Goal: Book appointment/travel/reservation

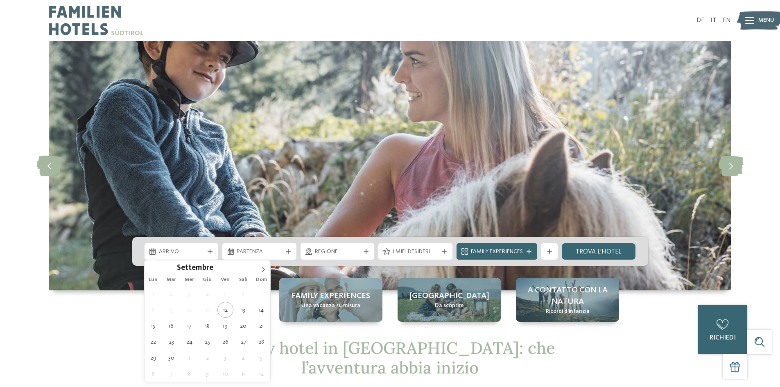
click at [208, 252] on icon at bounding box center [210, 251] width 5 height 5
click at [262, 268] on icon at bounding box center [263, 270] width 6 height 6
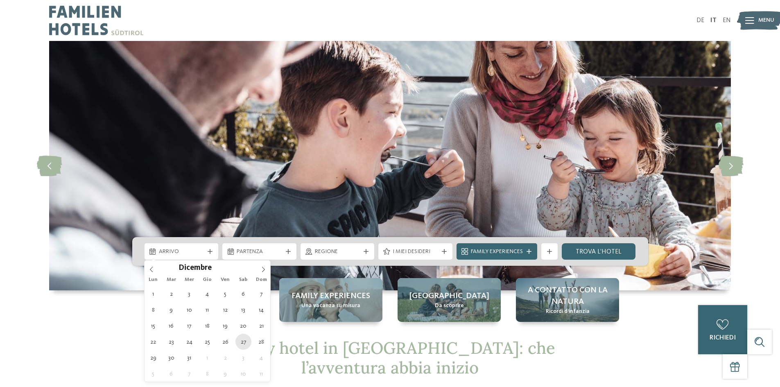
type div "[DATE]"
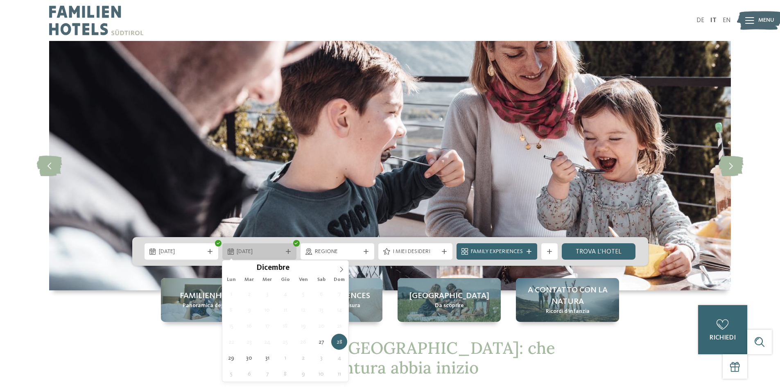
click at [292, 252] on div at bounding box center [288, 251] width 8 height 5
type input "****"
click at [339, 271] on icon at bounding box center [342, 270] width 6 height 6
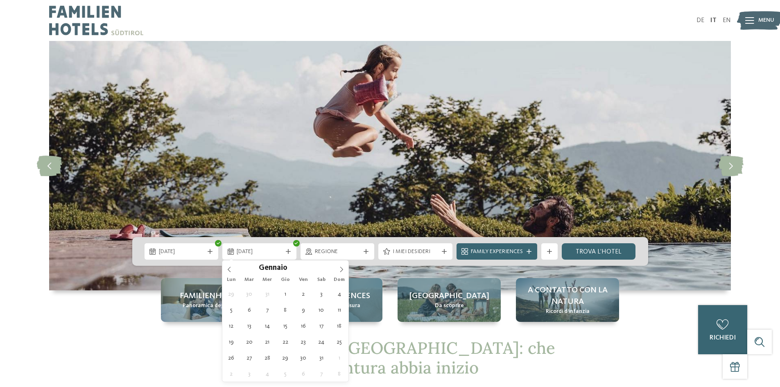
type div "[DATE]"
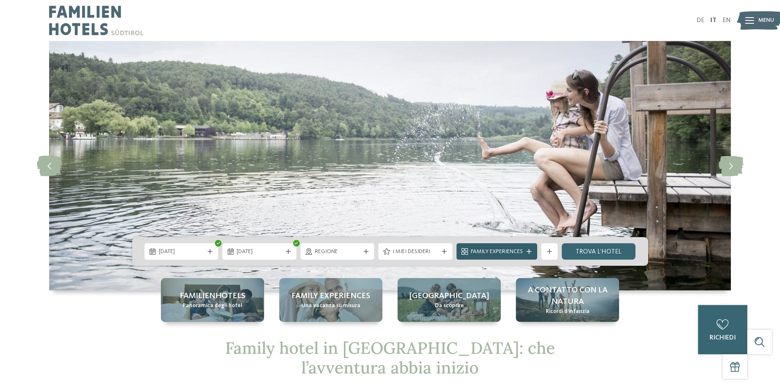
click at [524, 254] on div "Family Experiences" at bounding box center [497, 251] width 56 height 9
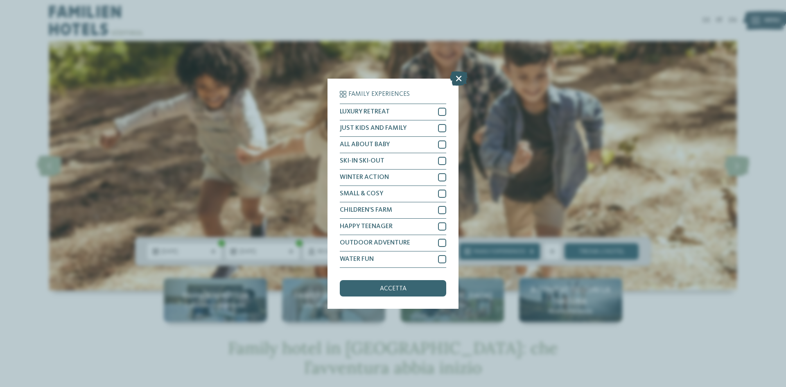
click at [457, 76] on icon at bounding box center [459, 78] width 18 height 14
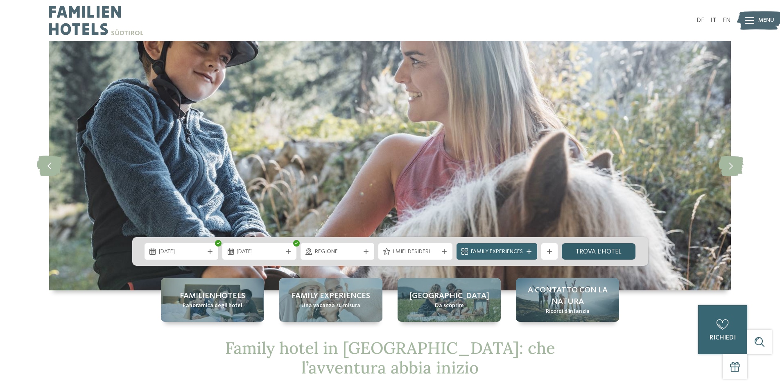
click at [606, 249] on link "trova l’hotel" at bounding box center [599, 251] width 74 height 16
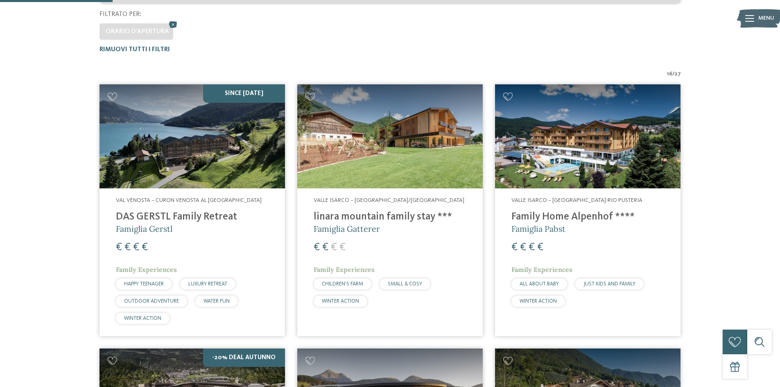
scroll to position [228, 0]
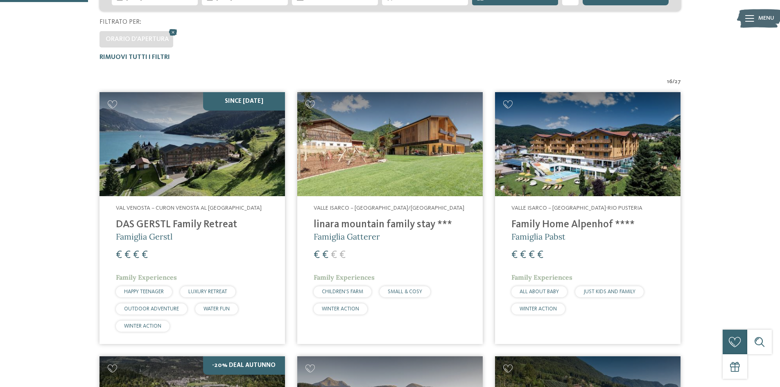
click at [545, 221] on h4 "Family Home Alpenhof ****" at bounding box center [587, 225] width 153 height 12
click at [553, 224] on h4 "Family Home Alpenhof ****" at bounding box center [587, 225] width 153 height 12
click at [533, 209] on span "Valle Isarco – [GEOGRAPHIC_DATA]-Rio Pusteria" at bounding box center [576, 208] width 131 height 6
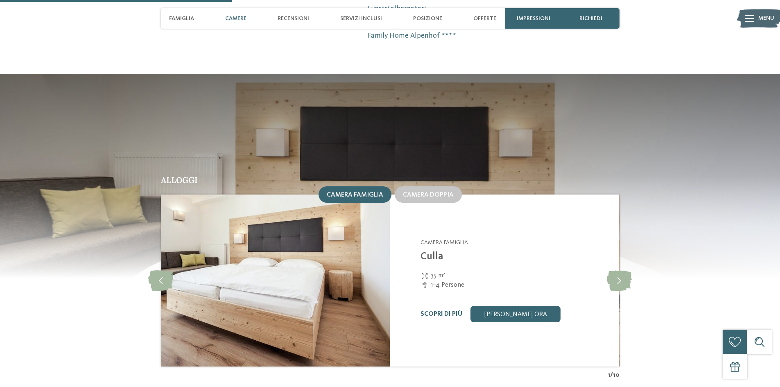
scroll to position [819, 0]
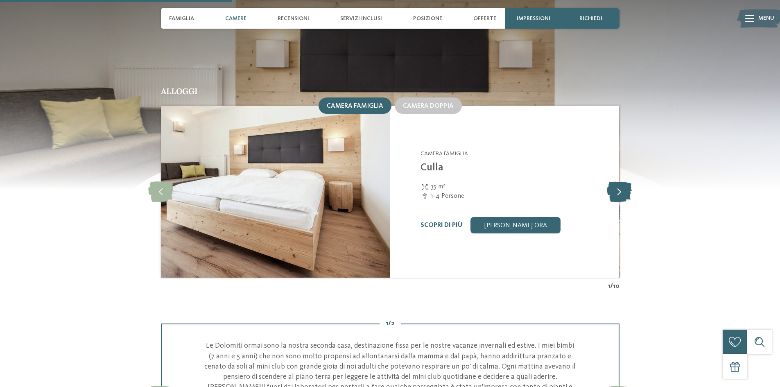
click at [622, 181] on icon at bounding box center [619, 191] width 25 height 20
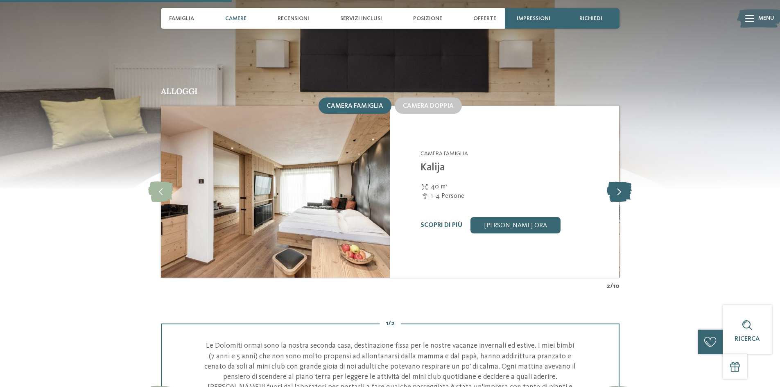
click at [619, 181] on icon at bounding box center [619, 191] width 25 height 20
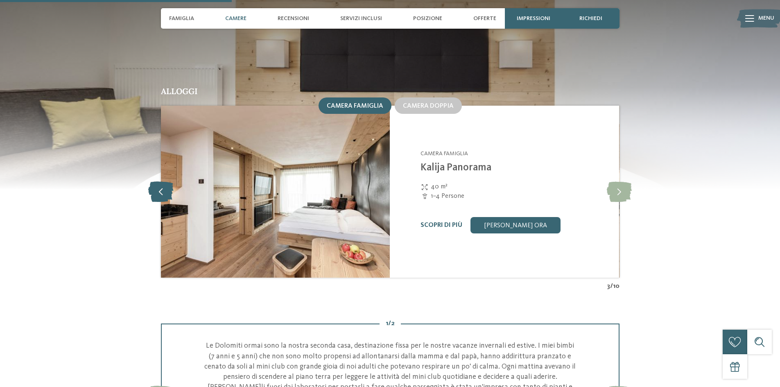
click at [155, 181] on icon at bounding box center [160, 191] width 25 height 20
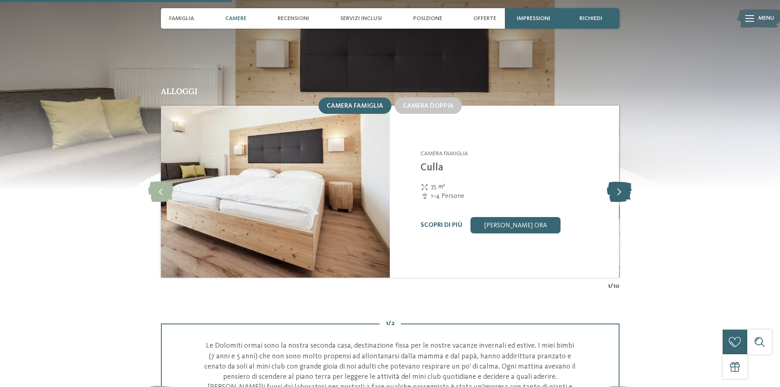
click at [613, 181] on icon at bounding box center [619, 191] width 25 height 20
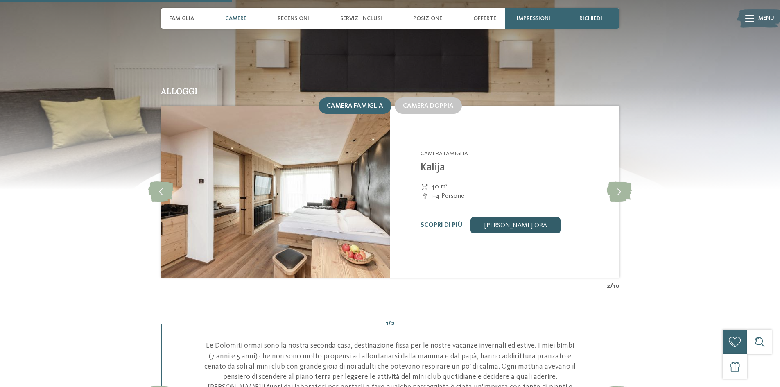
click at [504, 217] on link "[PERSON_NAME] ora" at bounding box center [515, 225] width 90 height 16
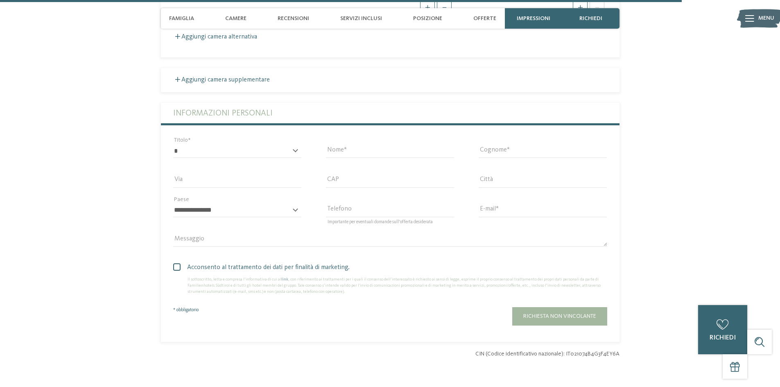
scroll to position [2261, 0]
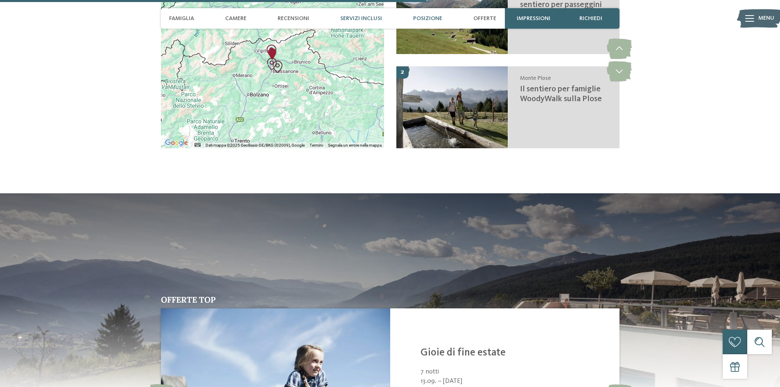
click at [361, 19] on span "Servizi inclusi" at bounding box center [361, 18] width 42 height 7
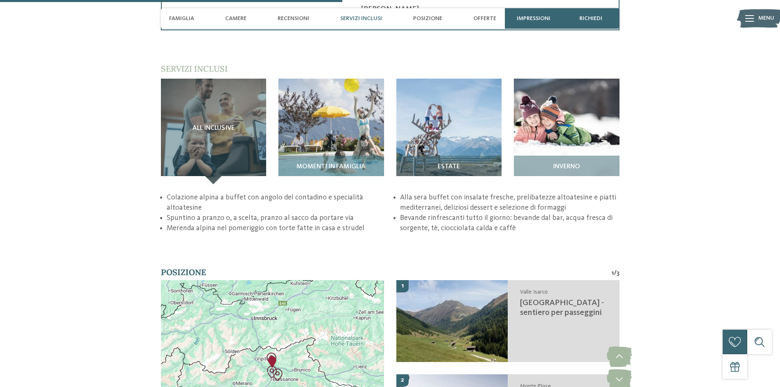
scroll to position [1256, 0]
click at [371, 20] on span "Servizi inclusi" at bounding box center [361, 18] width 42 height 7
click at [186, 17] on span "Famiglia" at bounding box center [181, 18] width 25 height 7
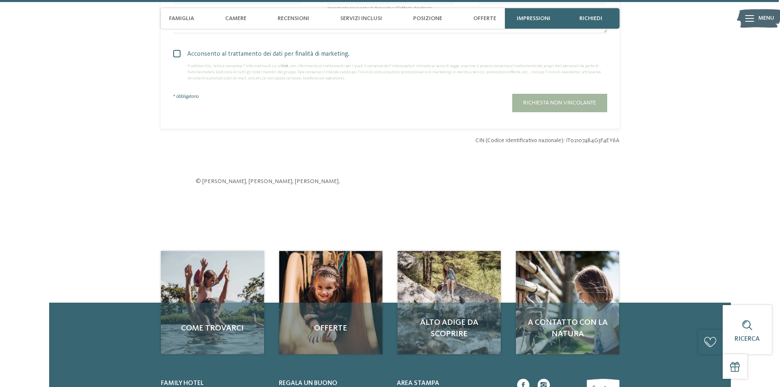
scroll to position [2864, 0]
